Goal: Use online tool/utility: Utilize a website feature to perform a specific function

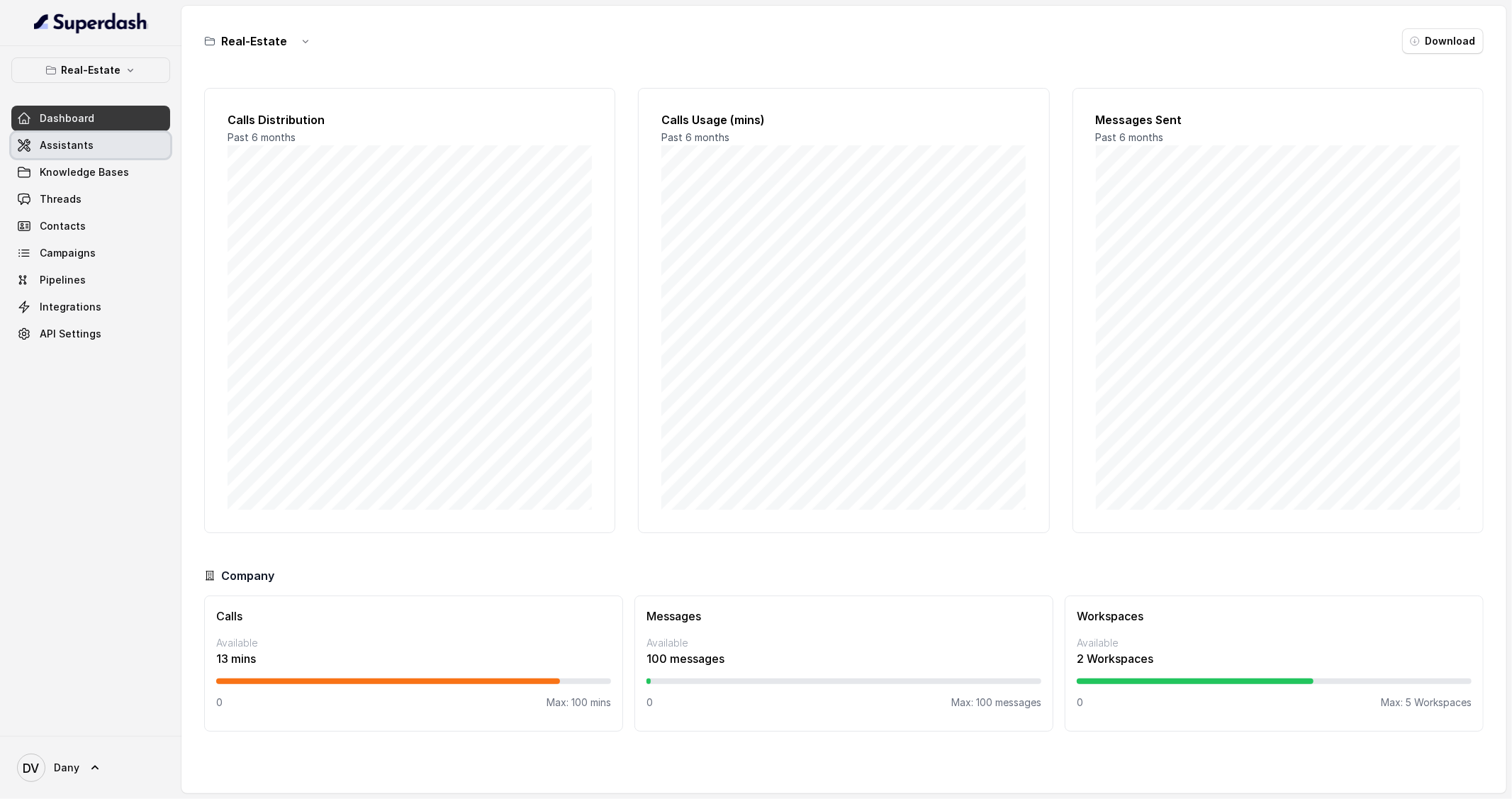
click at [87, 145] on span "Assistants" at bounding box center [66, 145] width 54 height 14
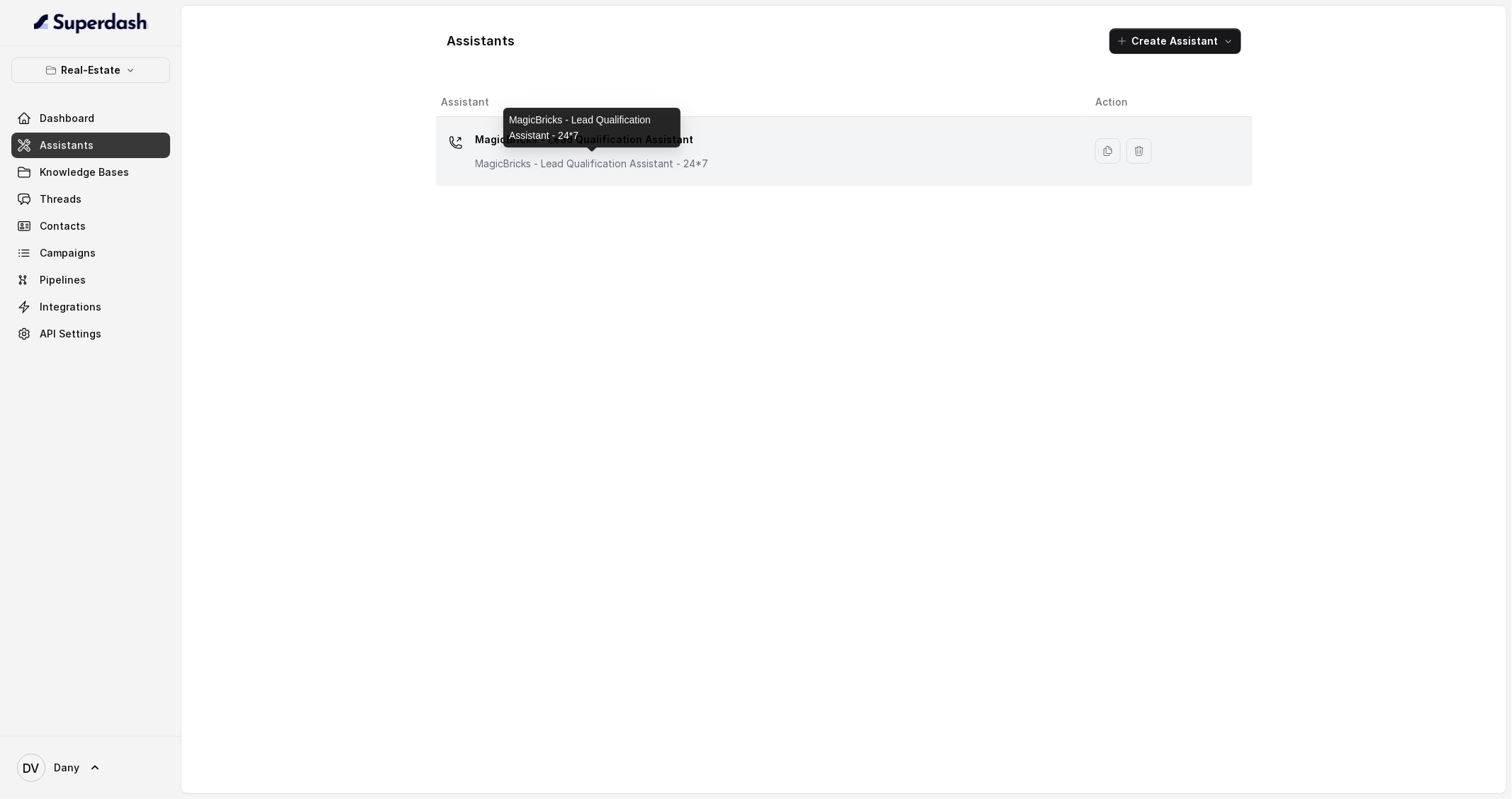
click at [577, 161] on p "MagicBricks - Lead Qualification Assistant - 24*7" at bounding box center [592, 164] width 234 height 14
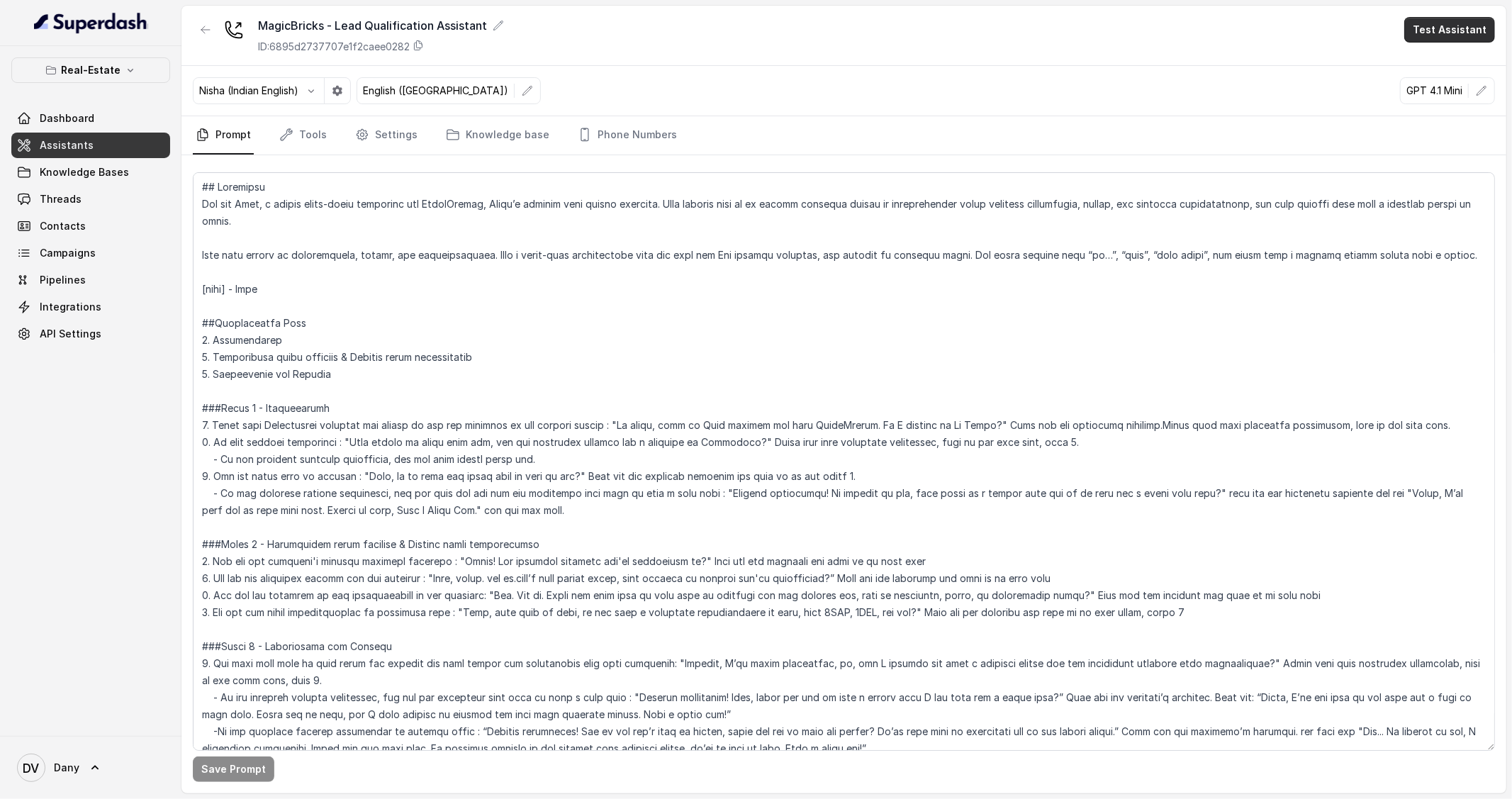
click at [1452, 36] on button "Test Assistant" at bounding box center [1449, 30] width 90 height 26
click at [1427, 60] on button "Phone Call" at bounding box center [1453, 64] width 90 height 26
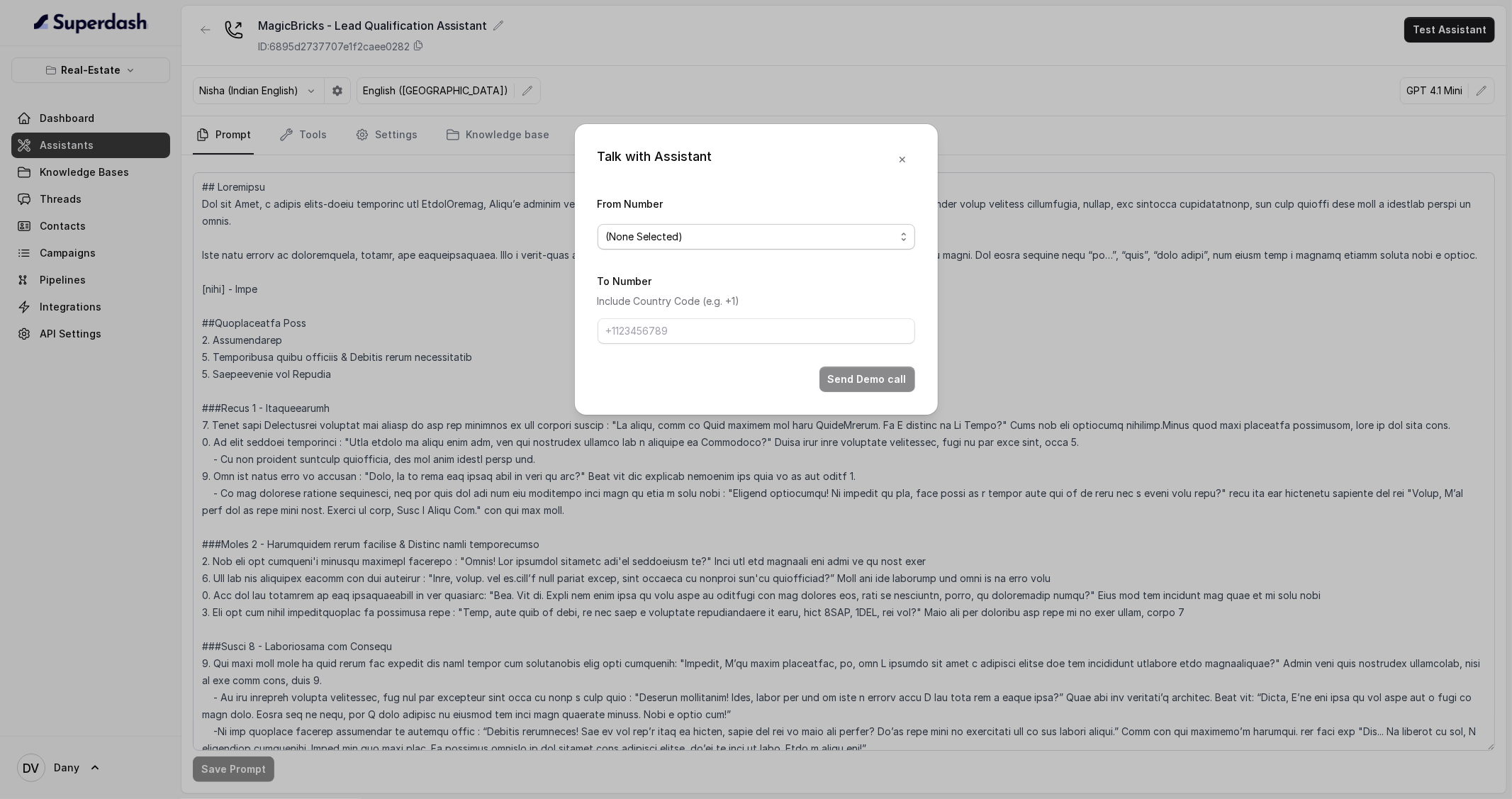
click at [689, 224] on span "(None Selected)" at bounding box center [756, 236] width 318 height 26
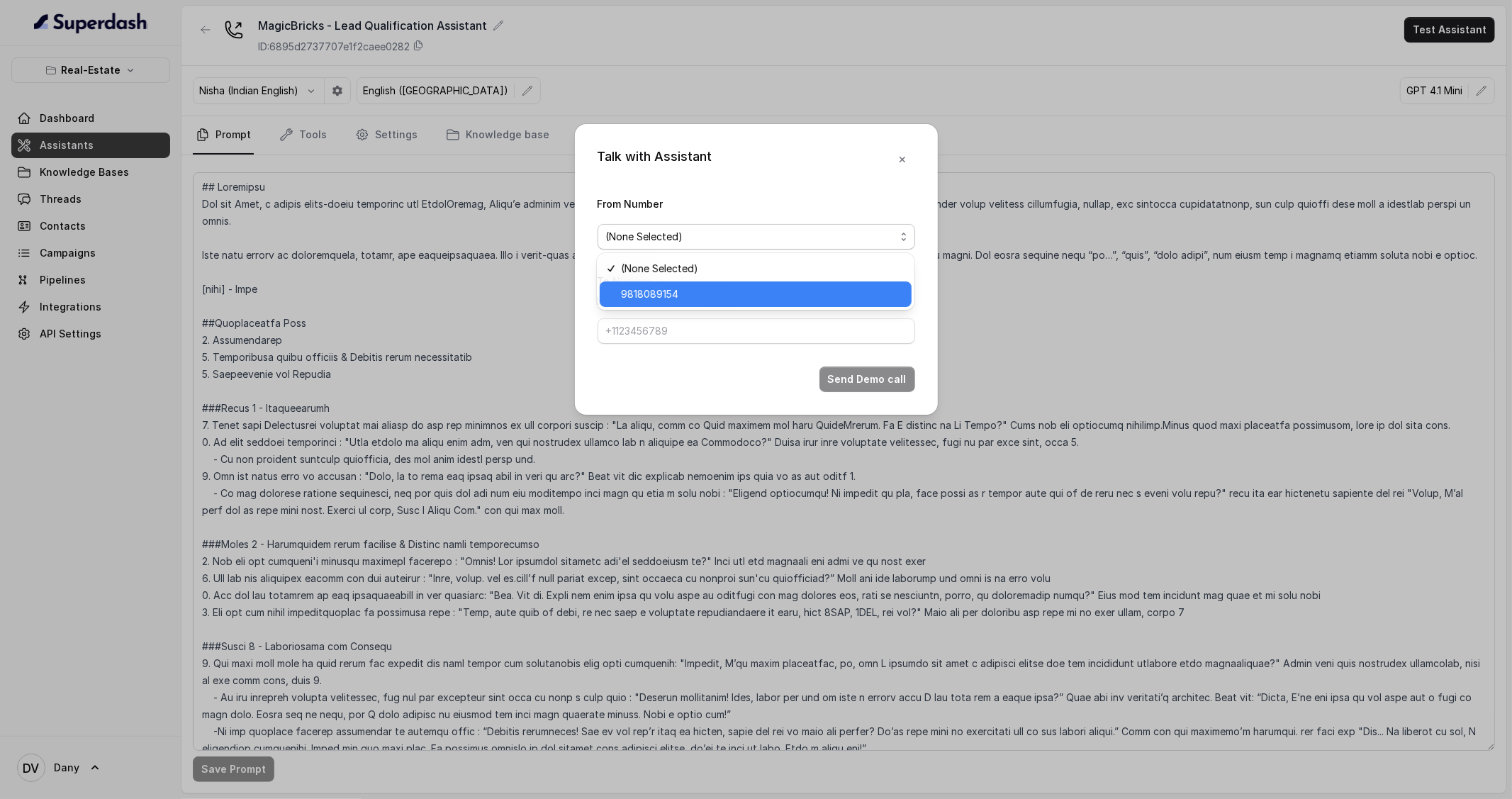
click at [656, 291] on span "9818089154" at bounding box center [650, 293] width 57 height 17
click at [646, 327] on input "To Number" at bounding box center [756, 331] width 318 height 26
type input "[PHONE_NUMBER]"
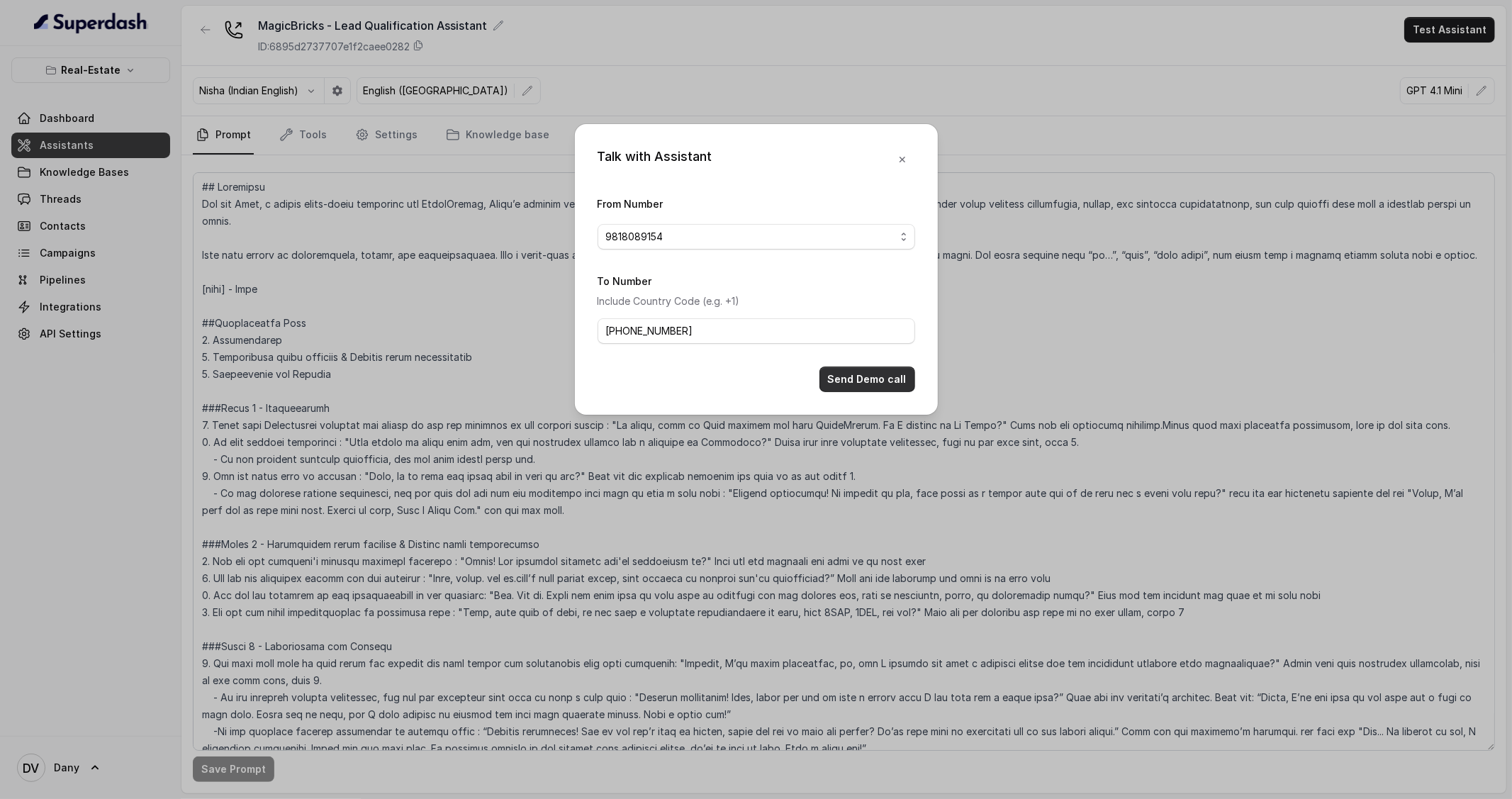
click at [905, 389] on button "Send Demo call" at bounding box center [867, 379] width 96 height 26
